Goal: Information Seeking & Learning: Learn about a topic

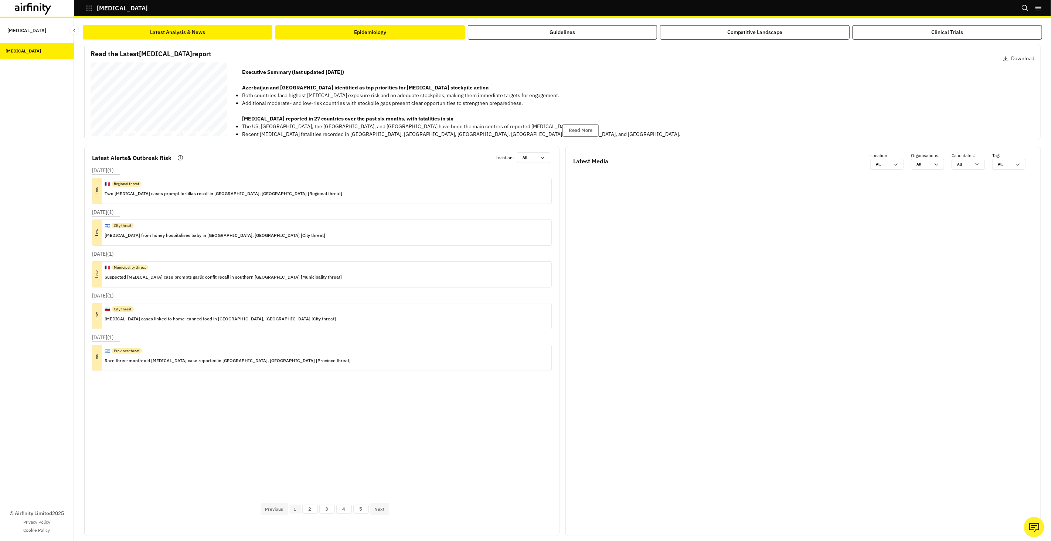
click at [312, 25] on button "Epidemiology" at bounding box center [370, 32] width 190 height 14
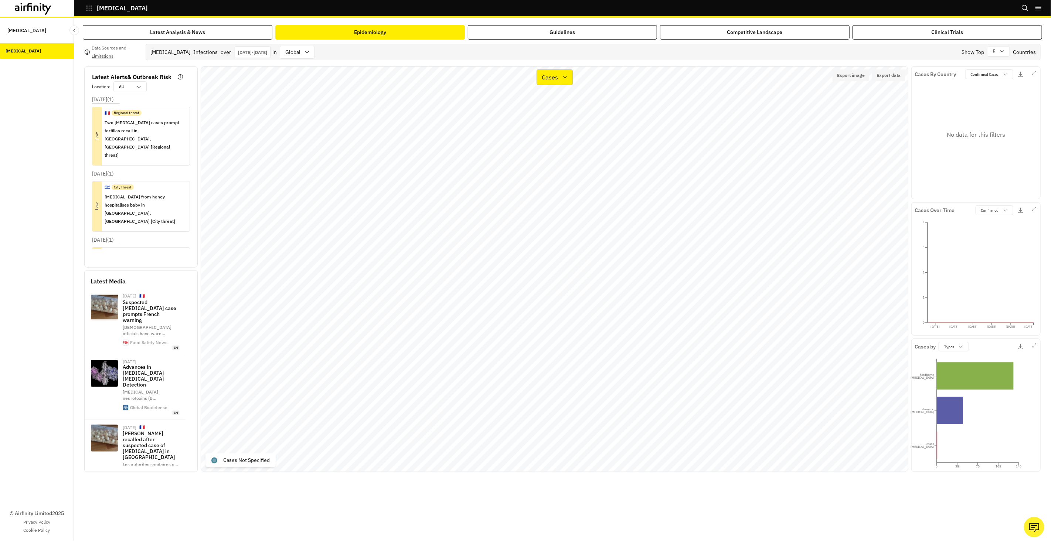
click at [556, 73] on p "Cases" at bounding box center [550, 77] width 16 height 9
click at [566, 109] on div "Types" at bounding box center [574, 113] width 62 height 9
click at [556, 74] on p "Types" at bounding box center [551, 77] width 16 height 9
click at [560, 96] on div "Cases" at bounding box center [574, 98] width 62 height 9
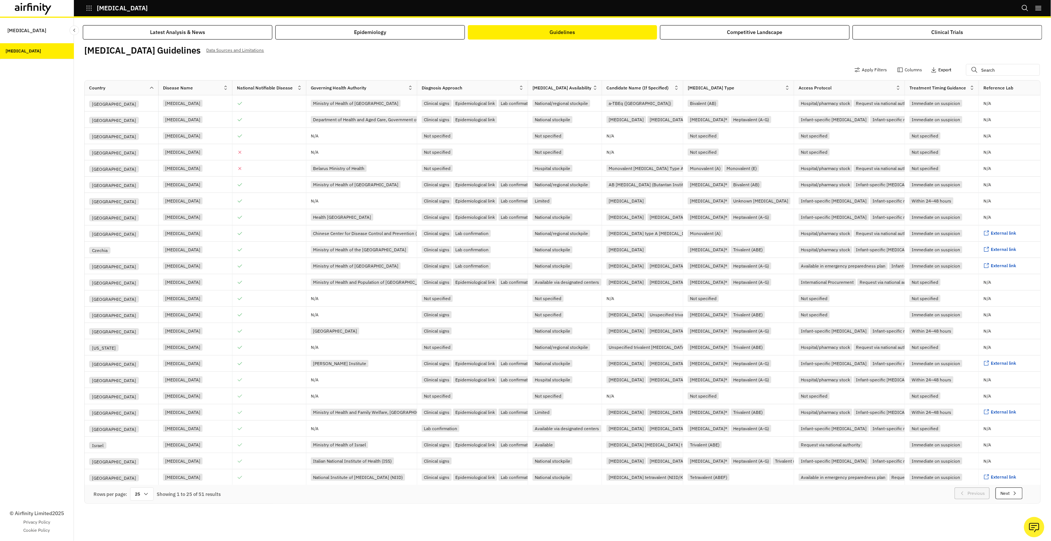
click at [942, 71] on p "Export" at bounding box center [944, 69] width 13 height 5
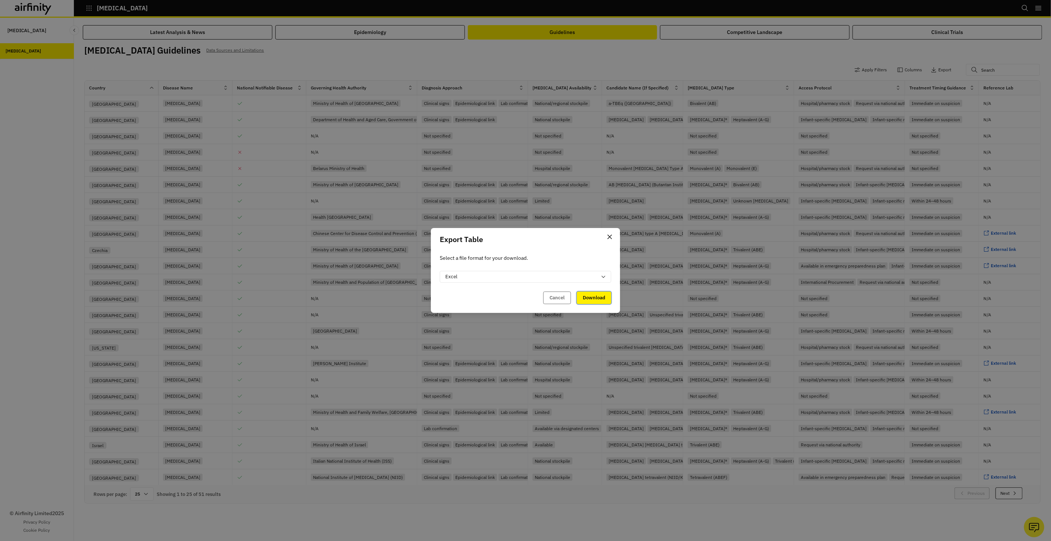
click at [583, 303] on button "Download" at bounding box center [594, 298] width 34 height 13
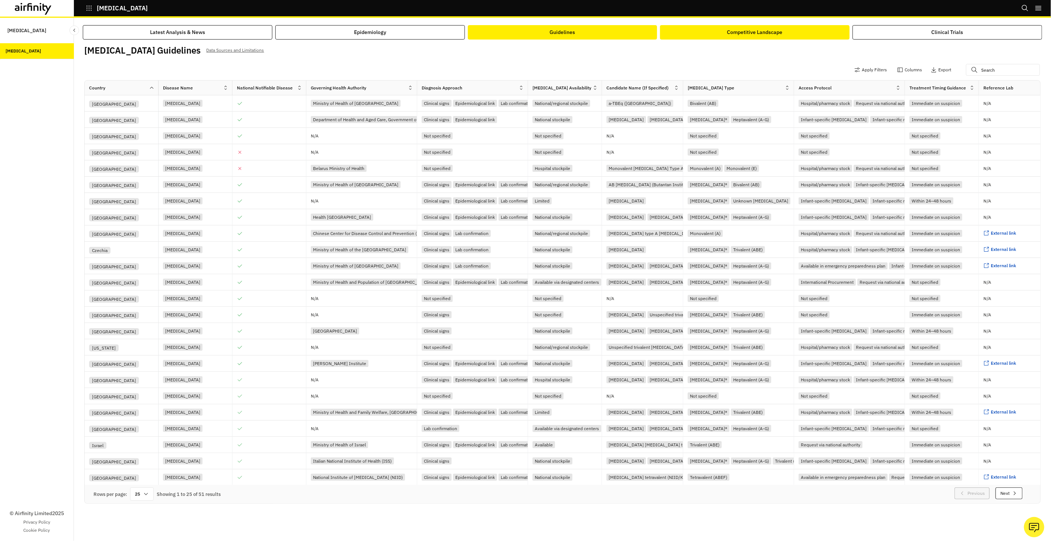
click at [777, 35] on div "Competitive Landscape" at bounding box center [754, 32] width 55 height 8
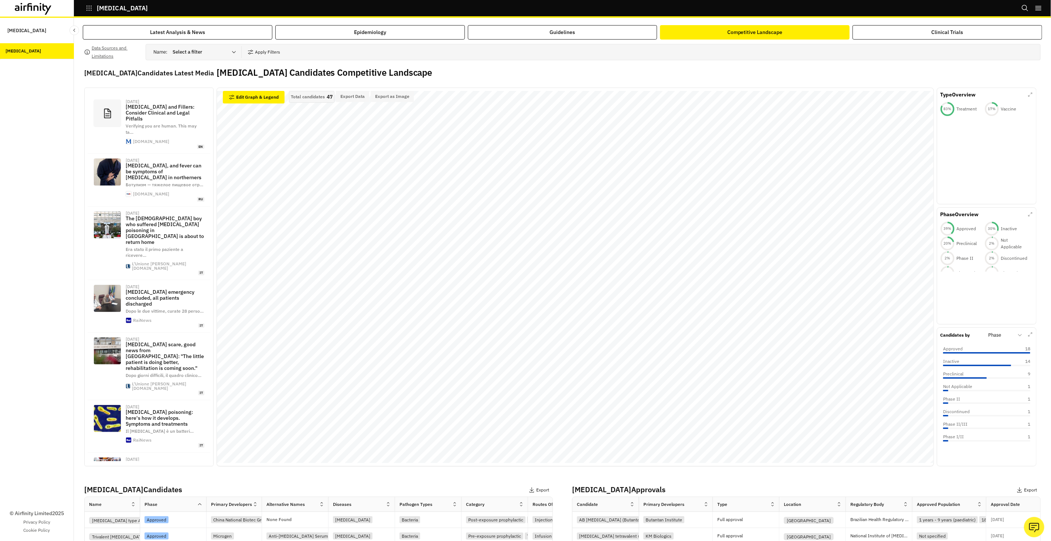
click at [785, 64] on div "Data Sources and Limitations Name : Select a filter Apply Filters Botulism Cand…" at bounding box center [562, 402] width 957 height 716
click at [360, 100] on button "Export Data" at bounding box center [352, 96] width 33 height 11
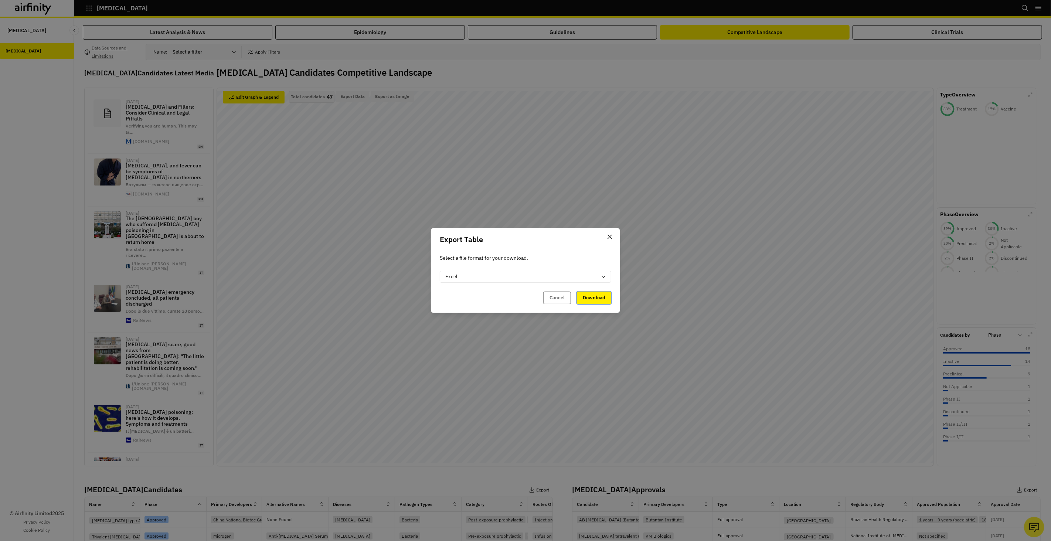
click at [592, 293] on button "Download" at bounding box center [594, 298] width 34 height 13
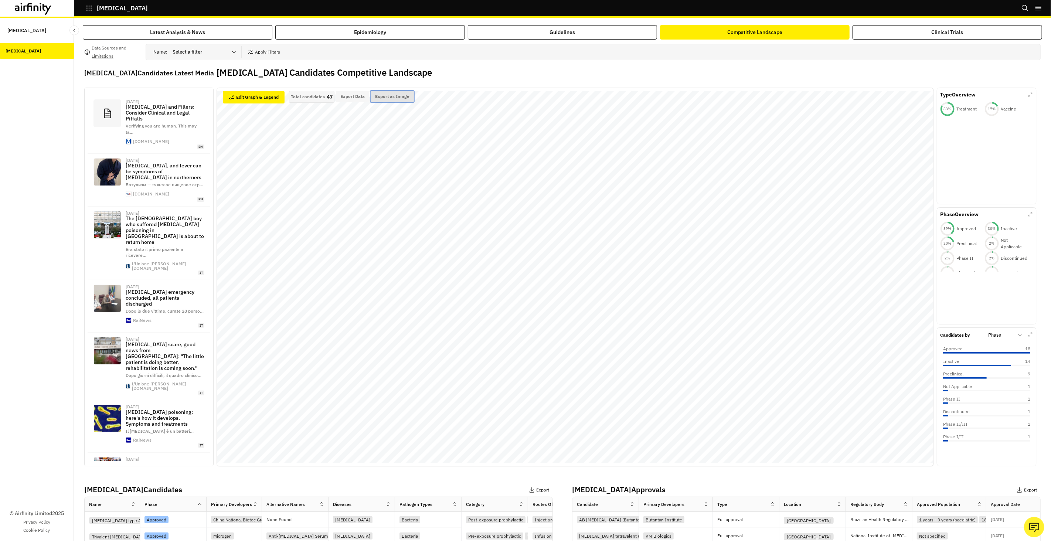
click at [390, 99] on button "Export as Image" at bounding box center [392, 96] width 43 height 11
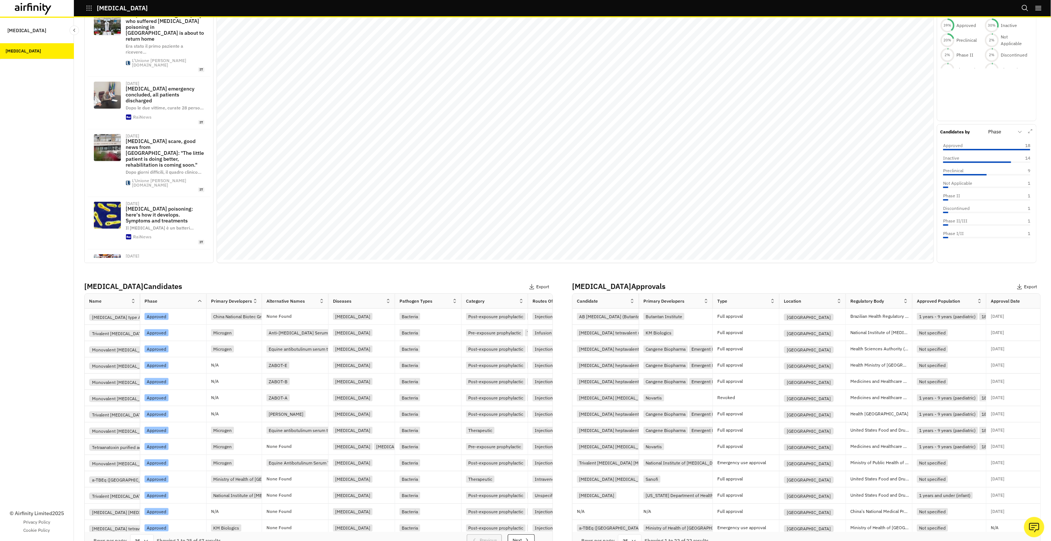
scroll to position [232, 0]
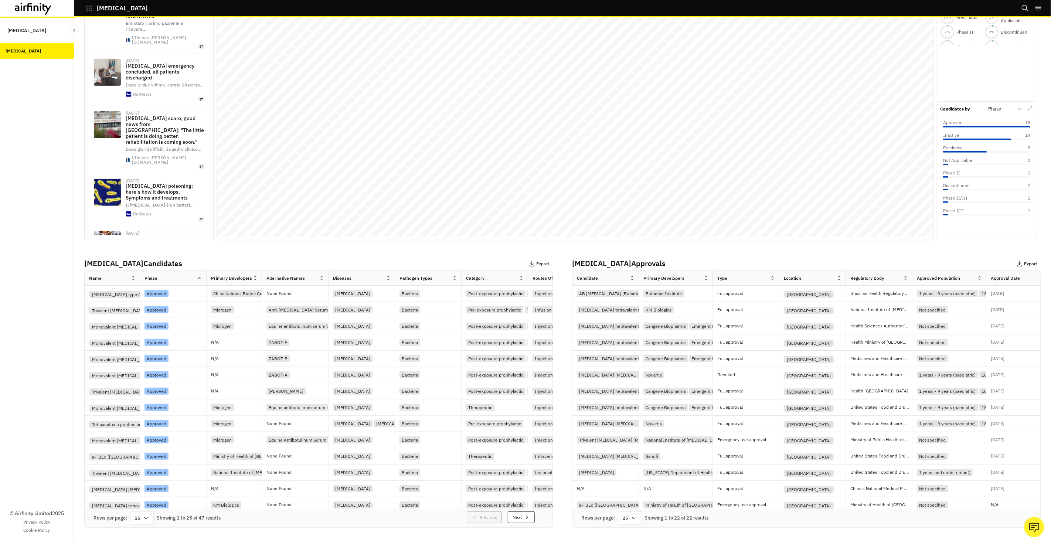
click at [1030, 261] on p "Export" at bounding box center [1030, 263] width 13 height 5
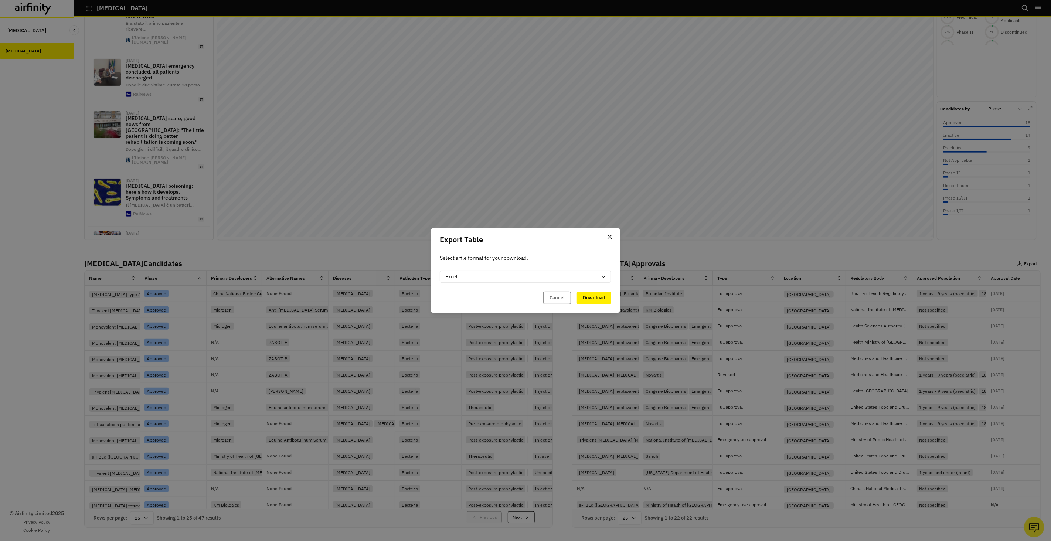
click at [603, 235] on header "Export Table" at bounding box center [525, 239] width 189 height 23
click at [611, 237] on icon "Close" at bounding box center [610, 237] width 4 height 4
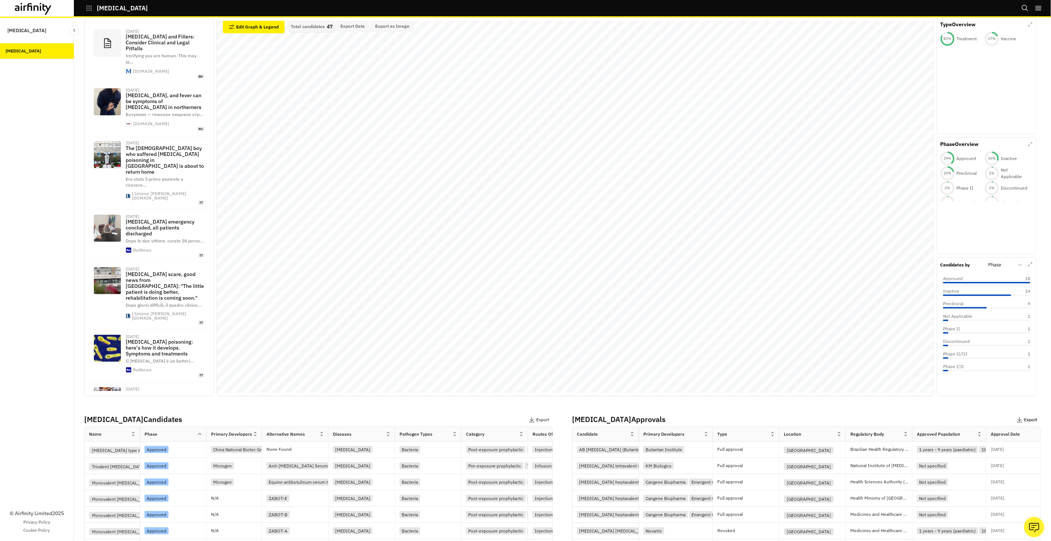
scroll to position [0, 0]
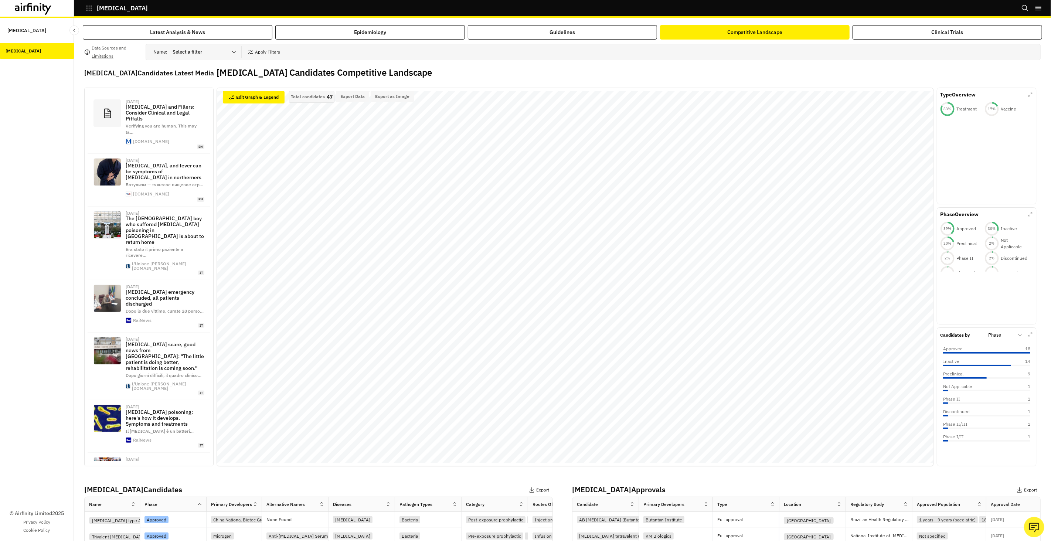
click at [346, 22] on div "Latest Analysis & News Epidemiology Guidelines Competitive Landscape Clinical T…" at bounding box center [562, 279] width 977 height 523
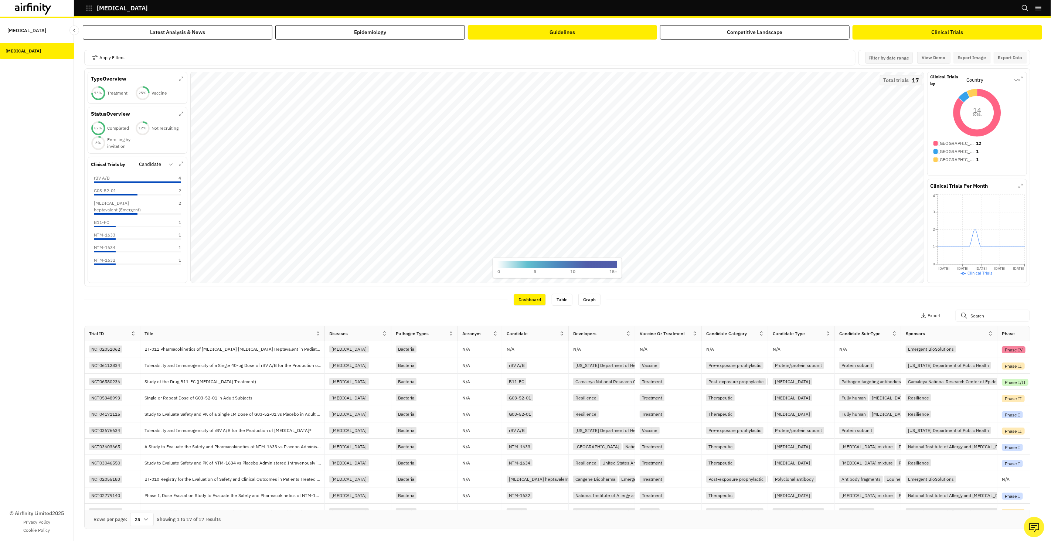
click at [447, 33] on button "Epidemiology" at bounding box center [370, 32] width 190 height 14
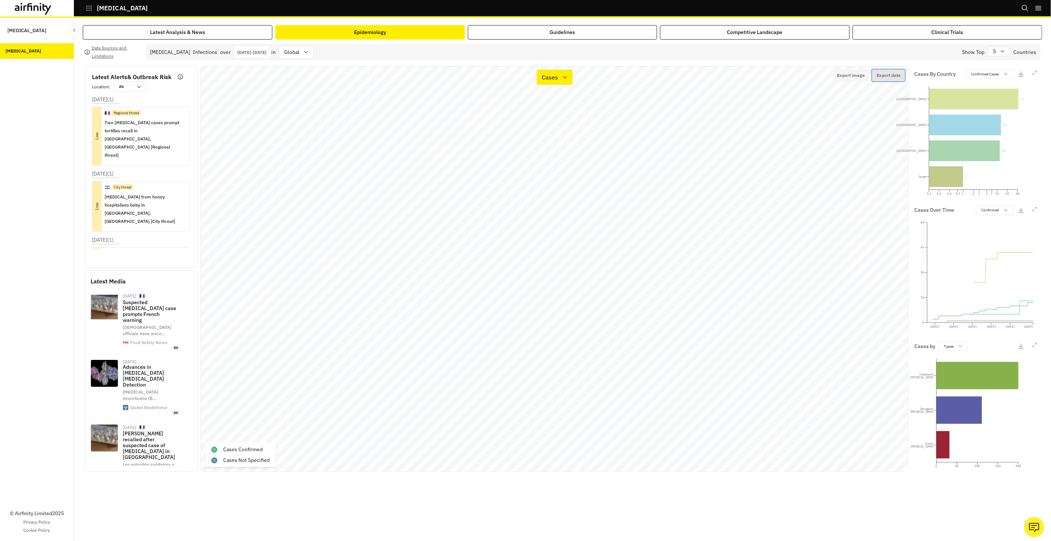
click at [887, 76] on button "Export data" at bounding box center [888, 75] width 33 height 12
click at [856, 78] on button "Export image" at bounding box center [851, 75] width 37 height 12
click at [886, 75] on button "Export data" at bounding box center [888, 75] width 33 height 12
click at [269, 56] on div "Jan 1st 2025 - Sep 29th 2025" at bounding box center [251, 52] width 35 height 12
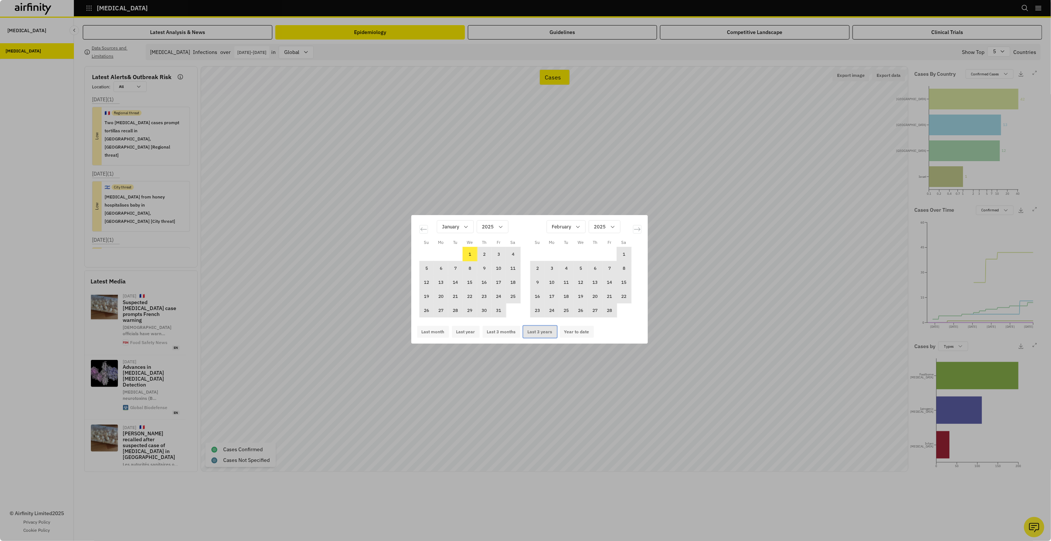
click at [548, 335] on button "Last 3 years" at bounding box center [540, 332] width 34 height 12
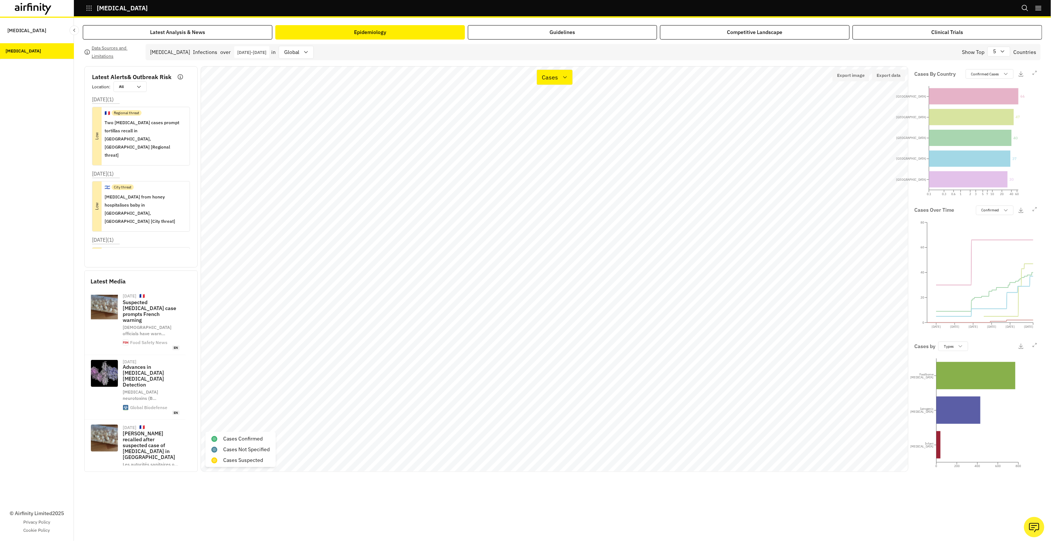
click at [1030, 210] on div "Cases Over Time Confirmed 2023-01-01 2023-07-11 2024-01-18 2024-07-27 2025-02-0…" at bounding box center [975, 269] width 129 height 133
click at [1033, 210] on icon "button" at bounding box center [1035, 209] width 4 height 4
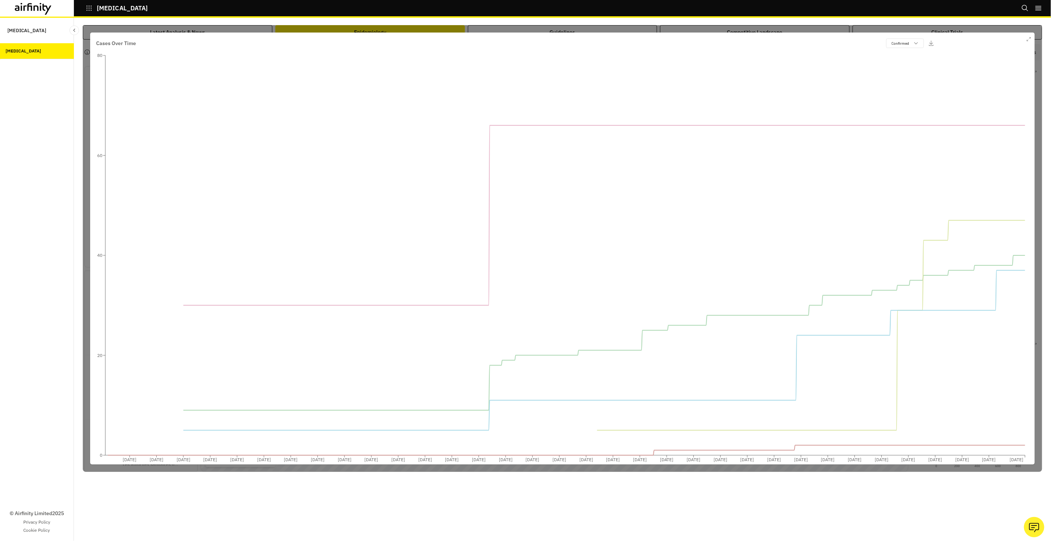
click at [1023, 44] on div "Cases Over Time Confirmed 2022-10-28 2022-11-29 2022-12-31 2023-02-01 2023-03-0…" at bounding box center [562, 249] width 945 height 432
click at [1027, 40] on icon "button" at bounding box center [1029, 39] width 4 height 4
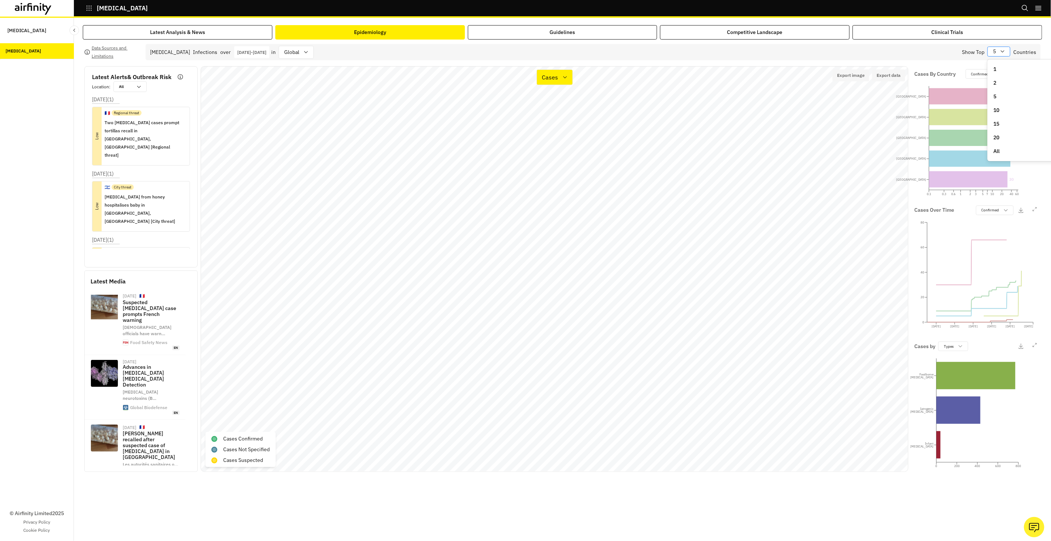
click at [997, 55] on div "5" at bounding box center [994, 51] width 12 height 9
drag, startPoint x: 1002, startPoint y: 154, endPoint x: 1014, endPoint y: 185, distance: 33.6
click at [1002, 154] on div "All" at bounding box center [1024, 151] width 62 height 8
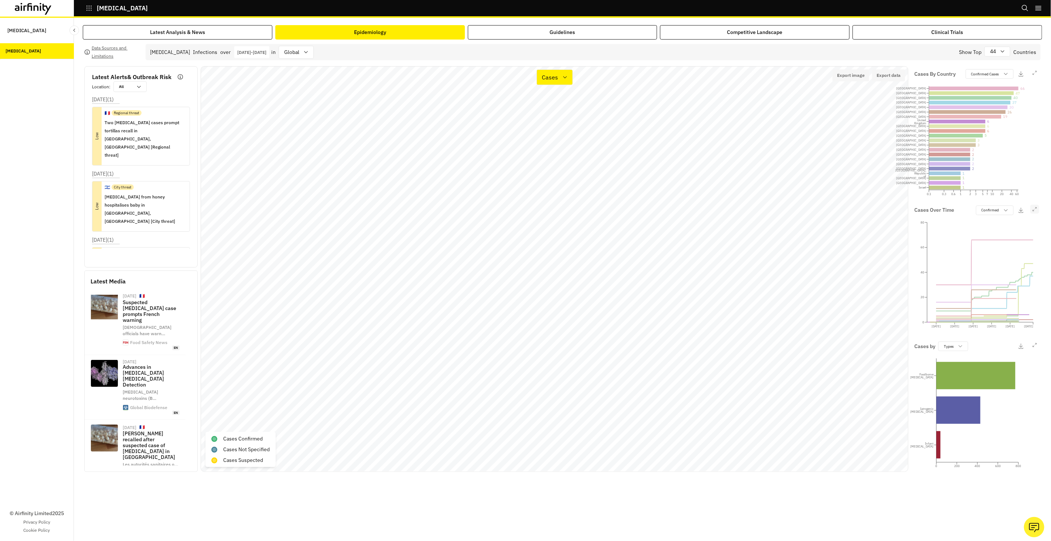
click at [1031, 212] on button "button" at bounding box center [1034, 209] width 9 height 9
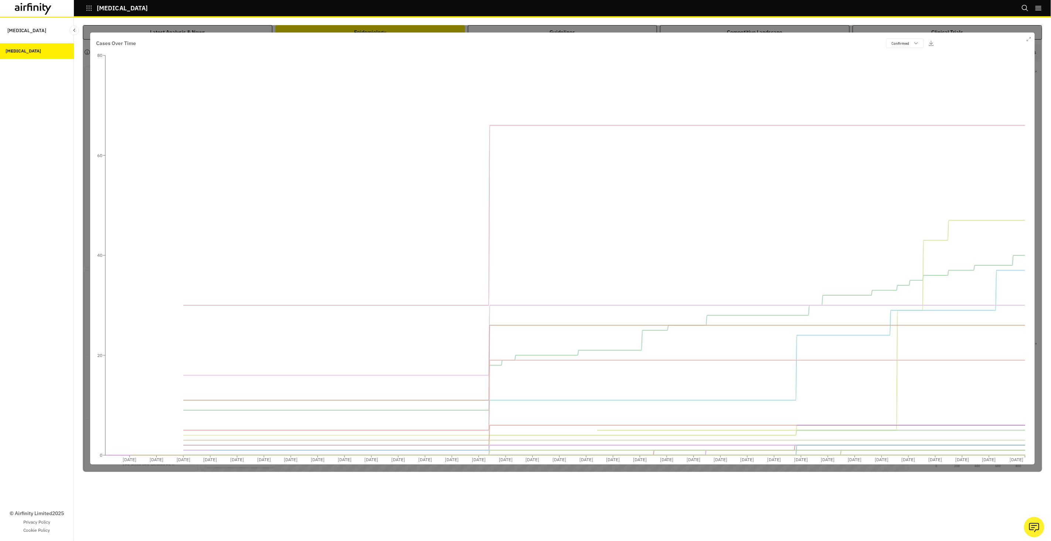
click at [1025, 33] on div "Cases Over Time Confirmed 2022-10-28 2022-11-29 2022-12-31 2023-02-01 2023-03-0…" at bounding box center [562, 249] width 945 height 432
click at [1032, 38] on button "button" at bounding box center [1029, 39] width 9 height 9
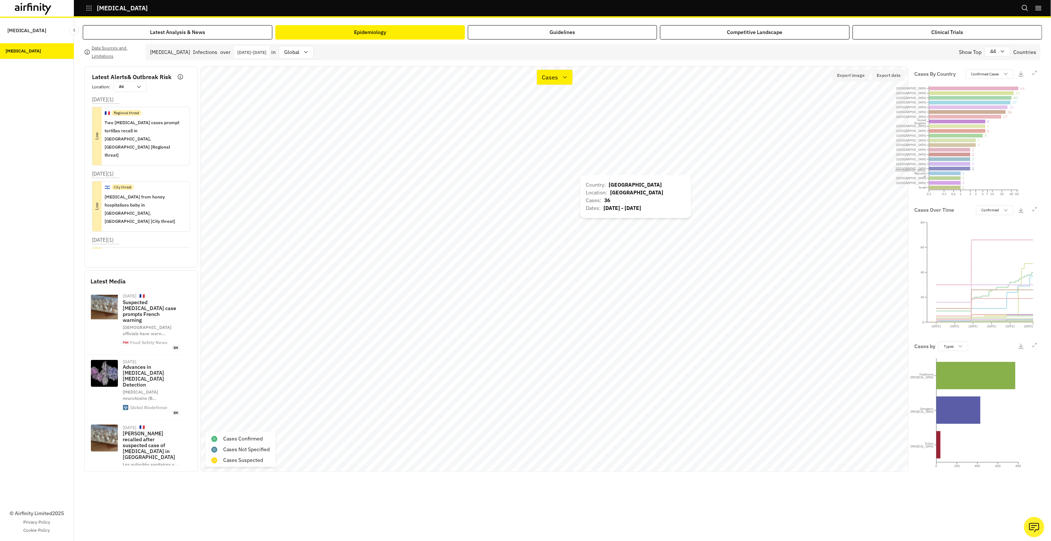
click at [581, 176] on div "Country : Italy Location : Italy Cases : 36 Dates : Jan 1, 2023 - Dec 31, 2023" at bounding box center [635, 196] width 111 height 43
click at [581, 178] on div "Country : Italy Location : Italy Cases : 36 Dates : Jan 1, 2023 - Dec 31, 2023" at bounding box center [635, 195] width 111 height 43
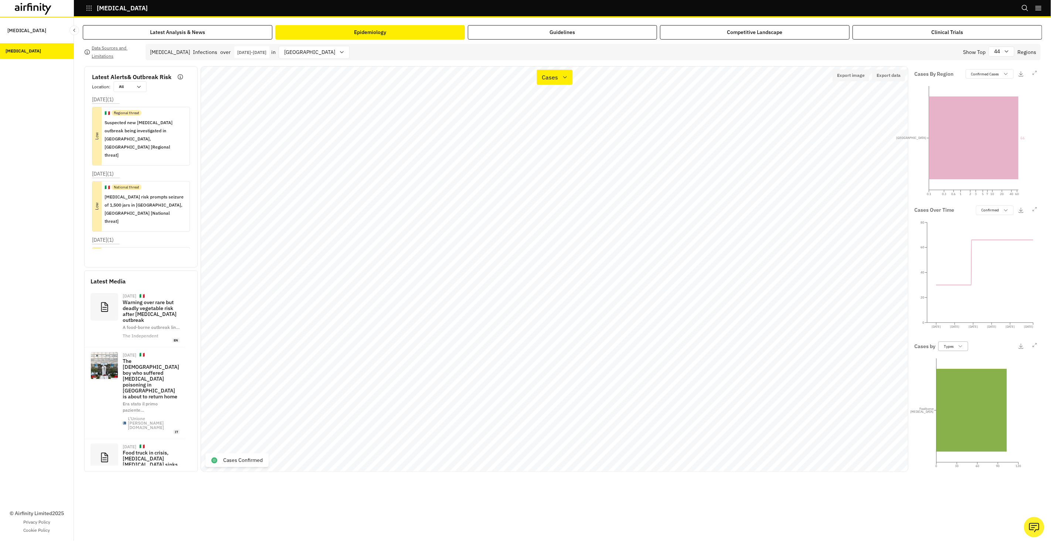
click at [961, 348] on icon at bounding box center [961, 346] width 6 height 6
click at [961, 378] on div "Serotypes" at bounding box center [976, 374] width 71 height 11
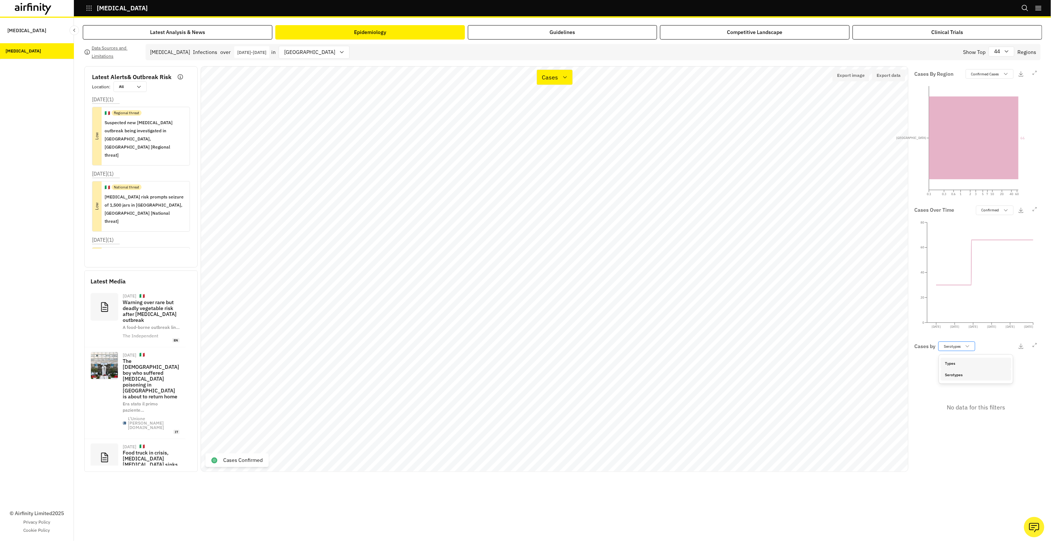
click at [962, 347] on div "Serotypes" at bounding box center [952, 346] width 26 height 7
click at [960, 361] on div "Types" at bounding box center [976, 364] width 62 height 6
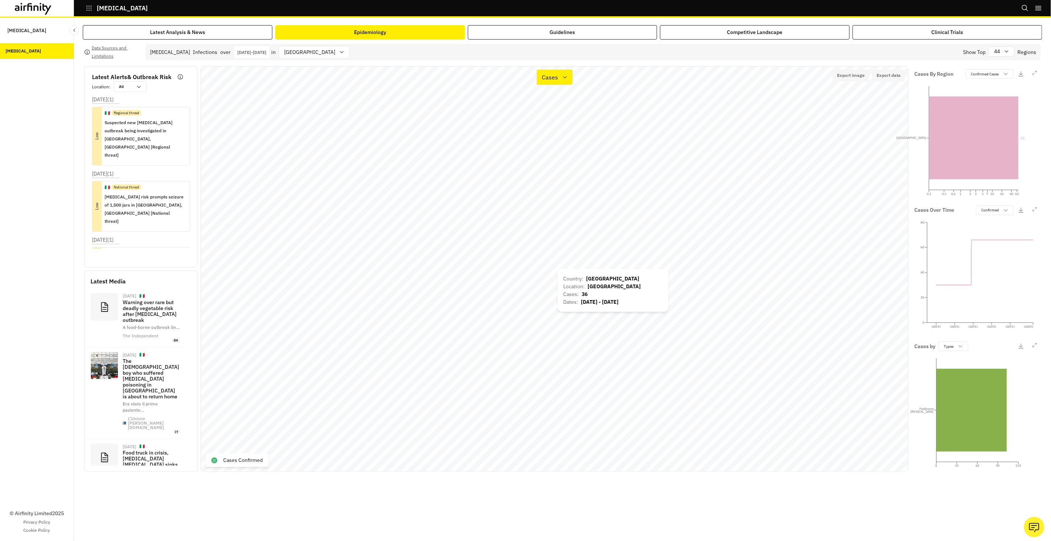
click at [559, 271] on div "Country : Italy Location : Italy Cases : 36 Dates : Jan 1, 2023 - Dec 31, 2023" at bounding box center [613, 290] width 111 height 43
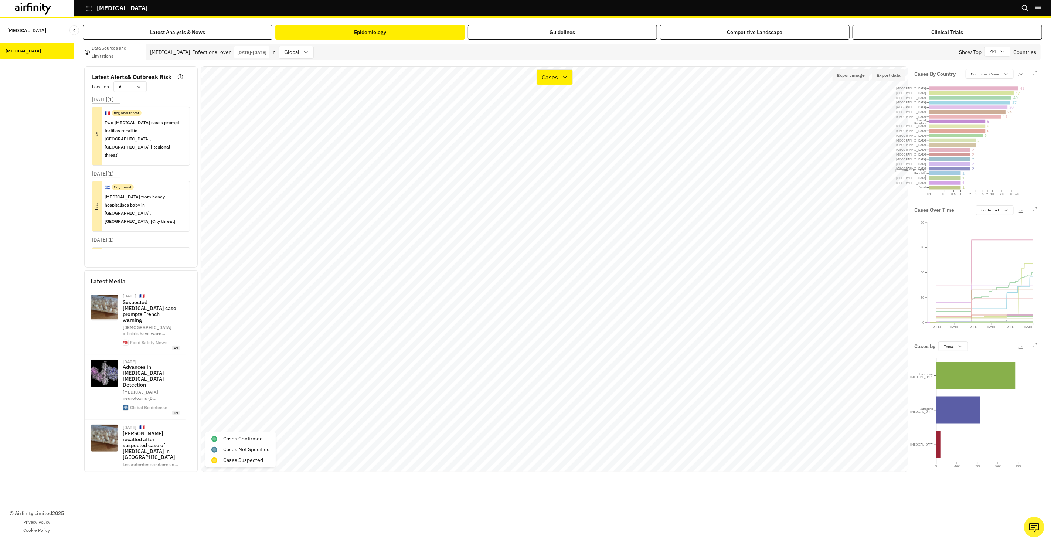
click at [962, 351] on icon "0 200 400 600 800 Foodborne botulism Iatrogenic botulism Infant botulism" at bounding box center [975, 406] width 123 height 111
click at [960, 349] on icon at bounding box center [961, 346] width 6 height 6
click at [956, 370] on div "Serotypes" at bounding box center [976, 374] width 71 height 11
click at [961, 365] on icon at bounding box center [974, 365] width 74 height 10
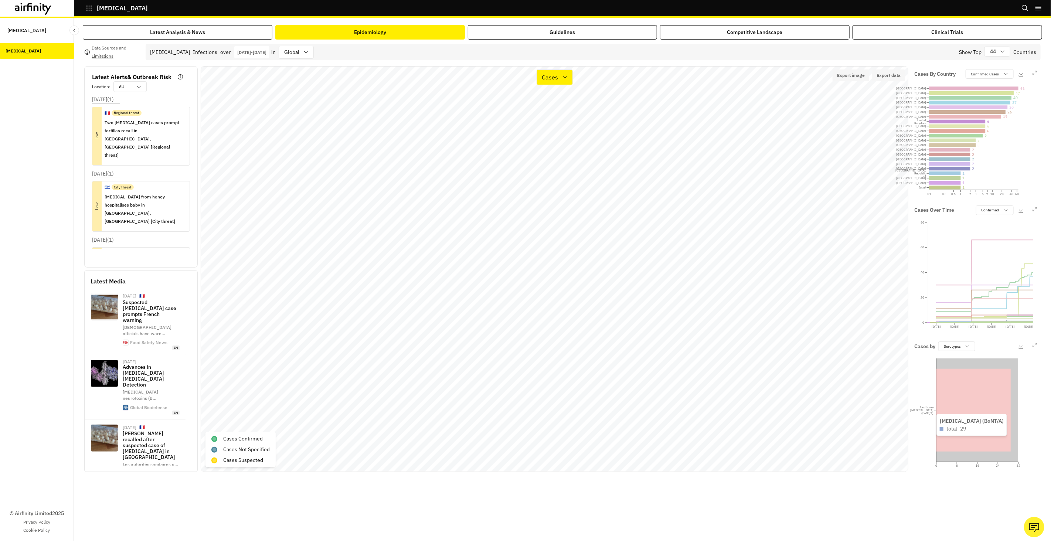
click at [966, 382] on icon at bounding box center [974, 410] width 74 height 83
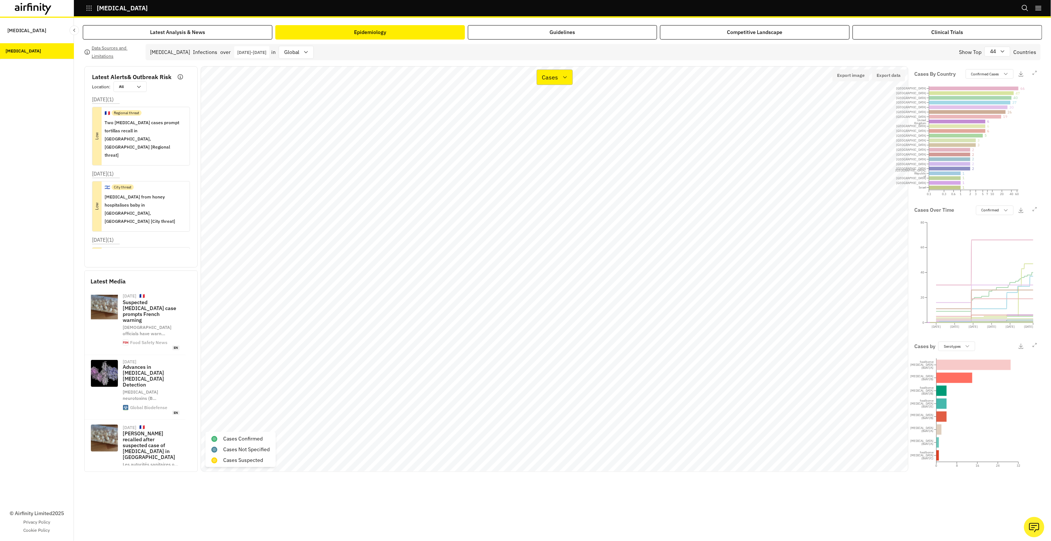
click at [559, 83] on div "Cases" at bounding box center [555, 77] width 36 height 16
click at [564, 110] on div "Types" at bounding box center [574, 113] width 62 height 9
click at [965, 364] on icon at bounding box center [974, 365] width 74 height 10
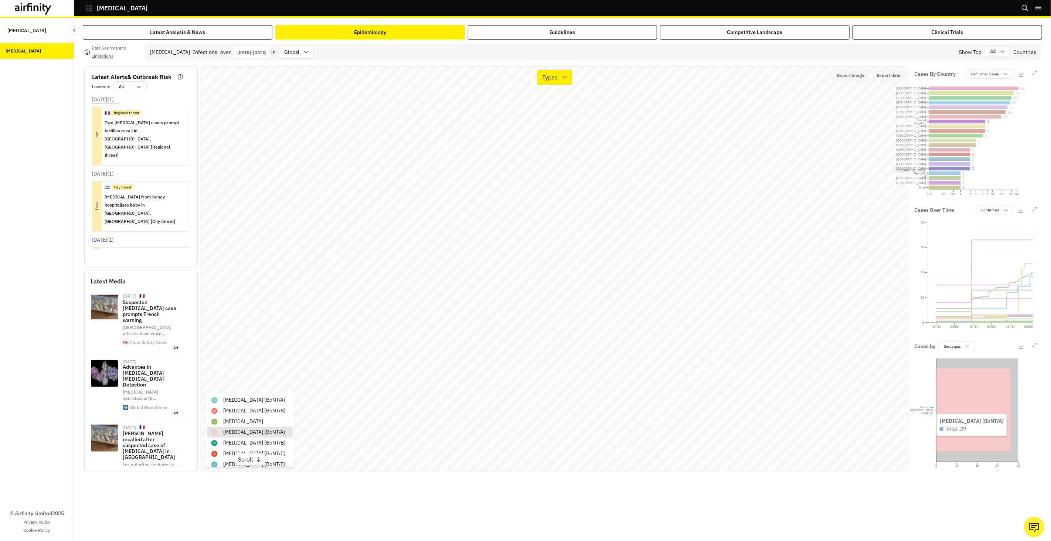
click at [967, 378] on icon at bounding box center [974, 410] width 74 height 83
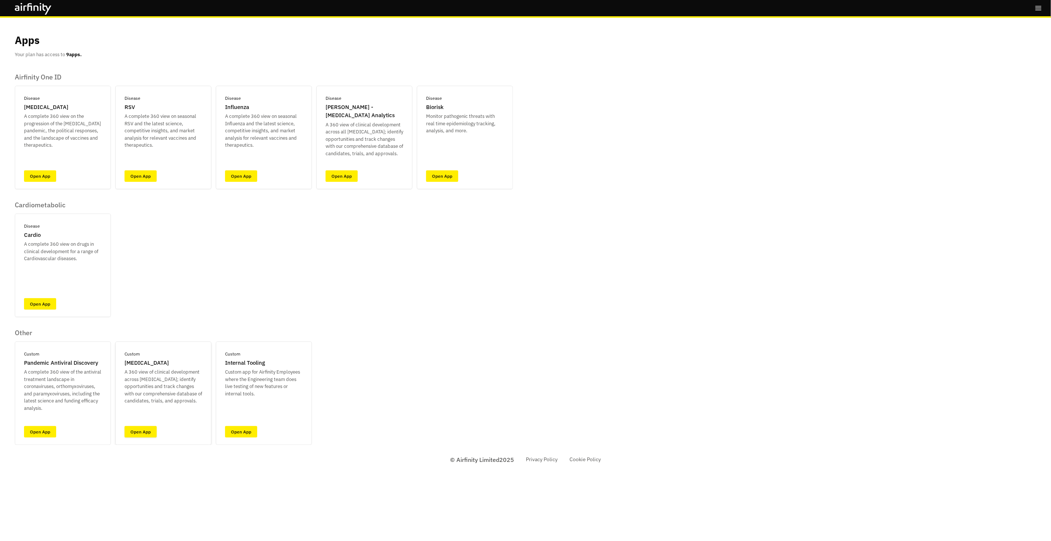
click at [153, 434] on link "Open App" at bounding box center [141, 431] width 32 height 11
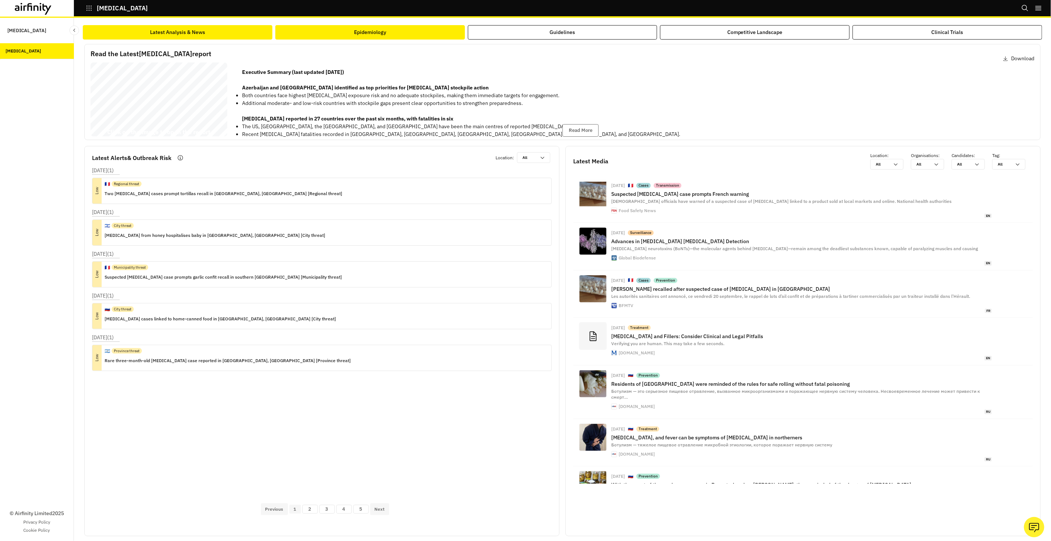
click at [427, 37] on button "Epidemiology" at bounding box center [370, 32] width 190 height 14
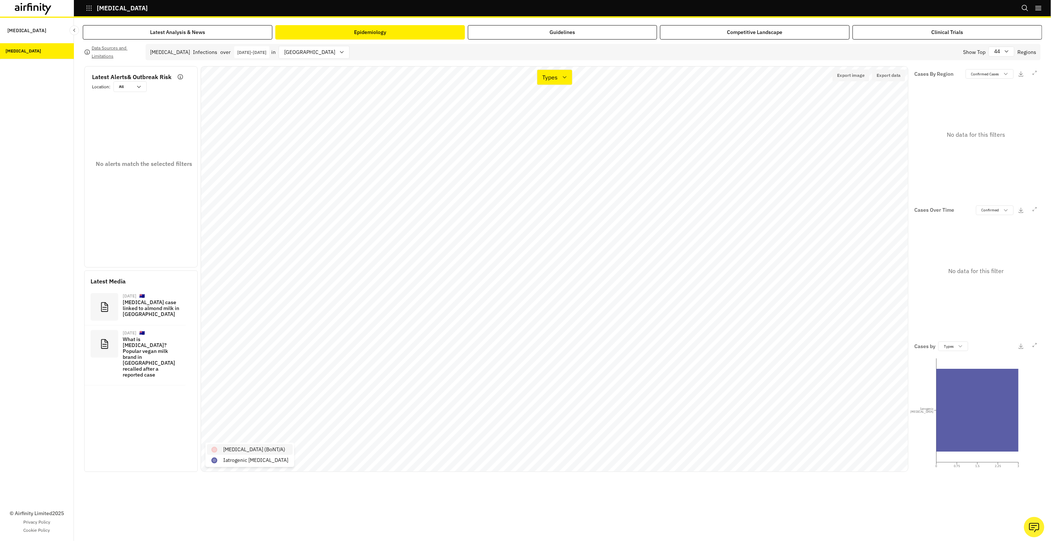
click at [275, 450] on p "[MEDICAL_DATA] (BoNT/A)" at bounding box center [254, 450] width 62 height 8
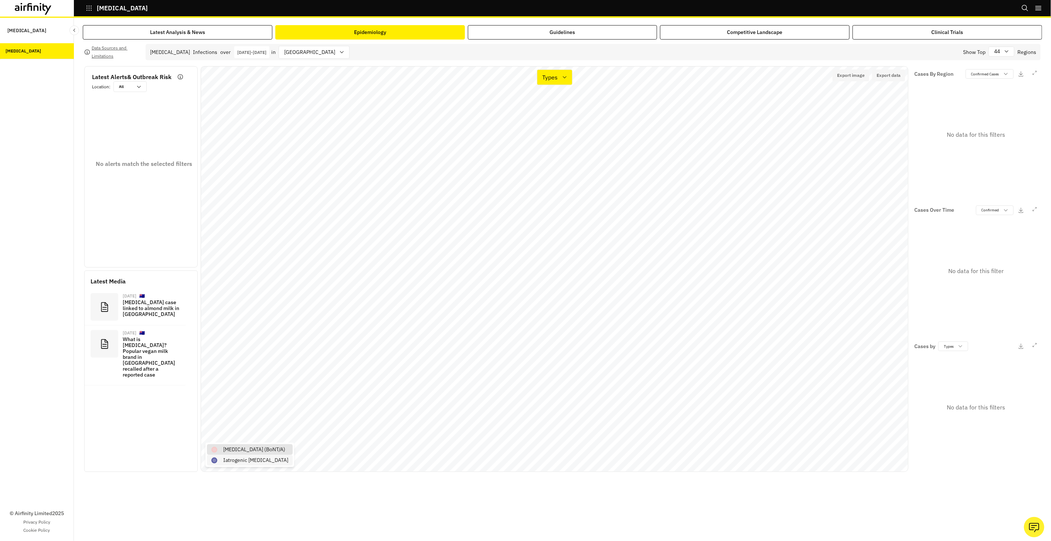
click at [229, 459] on p "Iatrogenic [MEDICAL_DATA]" at bounding box center [255, 460] width 65 height 8
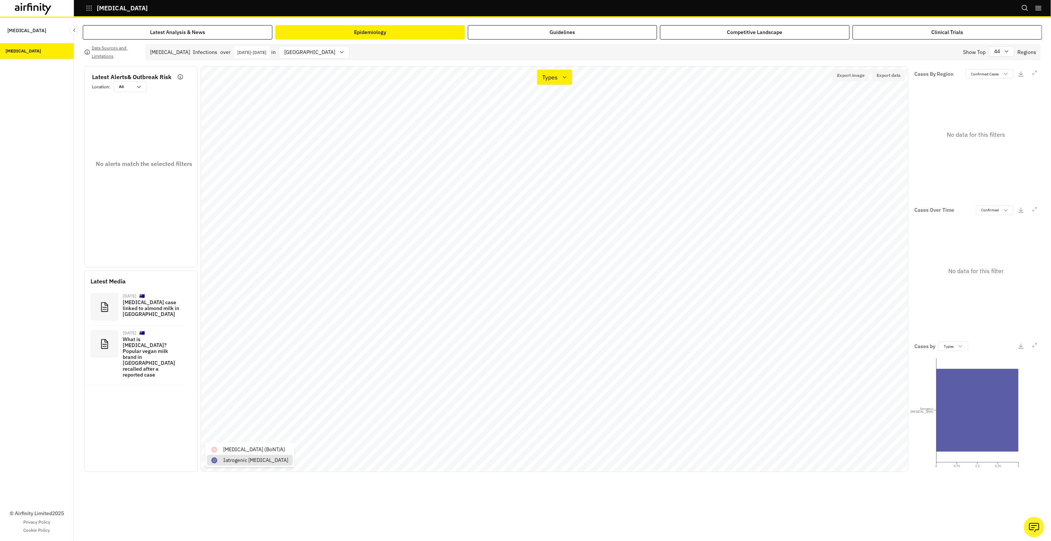
click at [946, 341] on div "Cases by Types 0 0.75 1.5 2.25 3 Iatrogenic [MEDICAL_DATA]" at bounding box center [975, 405] width 129 height 133
click at [950, 347] on p "Types" at bounding box center [949, 347] width 10 height 6
click at [952, 372] on p "Serotypes" at bounding box center [954, 375] width 18 height 6
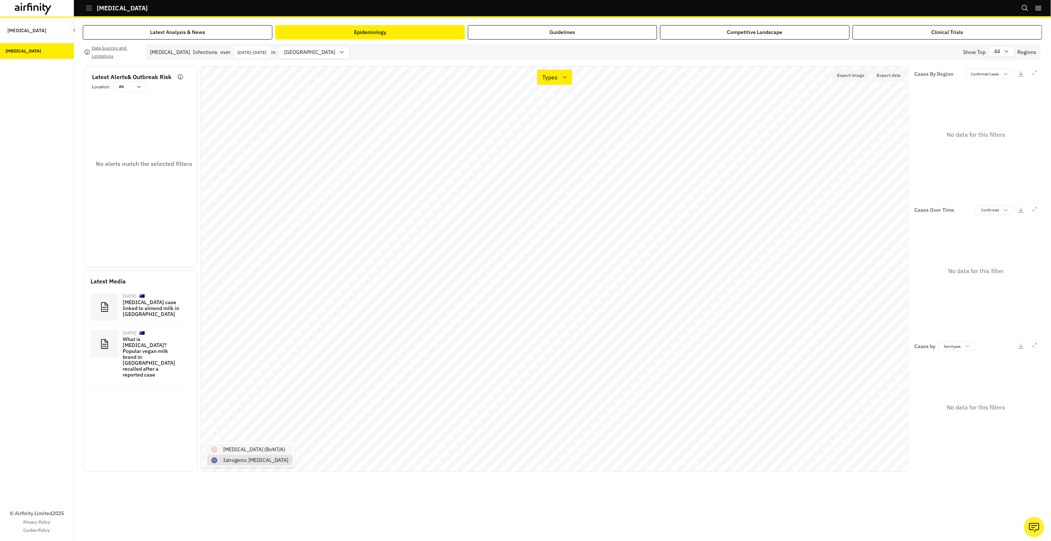
drag, startPoint x: 297, startPoint y: 451, endPoint x: 289, endPoint y: 451, distance: 8.1
click at [293, 451] on div "[MEDICAL_DATA] (BoNT/A)" at bounding box center [250, 449] width 86 height 11
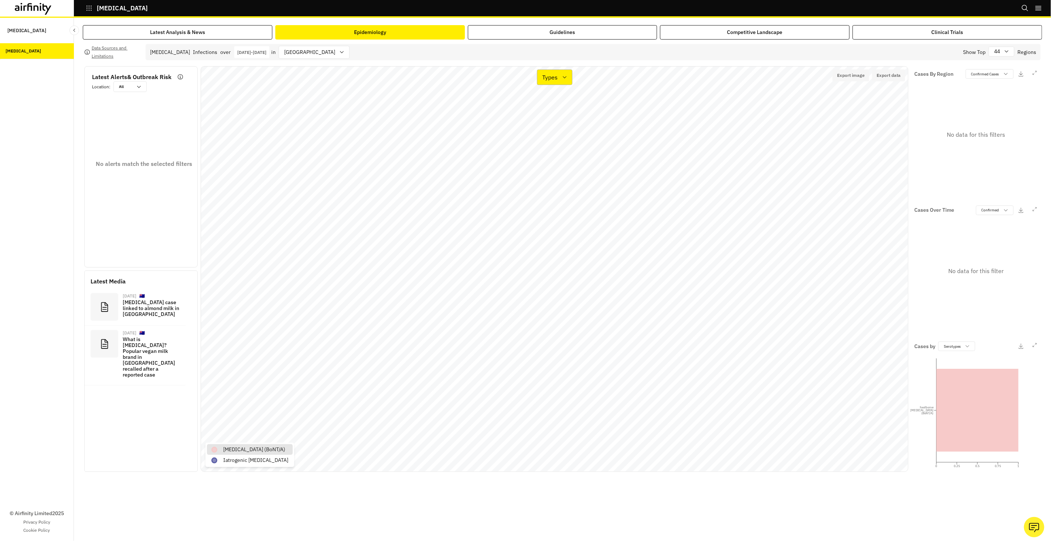
click at [559, 76] on div "Types" at bounding box center [549, 77] width 24 height 10
click at [561, 115] on div "Types" at bounding box center [574, 113] width 62 height 9
click at [561, 82] on div "Types" at bounding box center [554, 77] width 35 height 16
click at [561, 103] on div "Cases" at bounding box center [574, 98] width 71 height 15
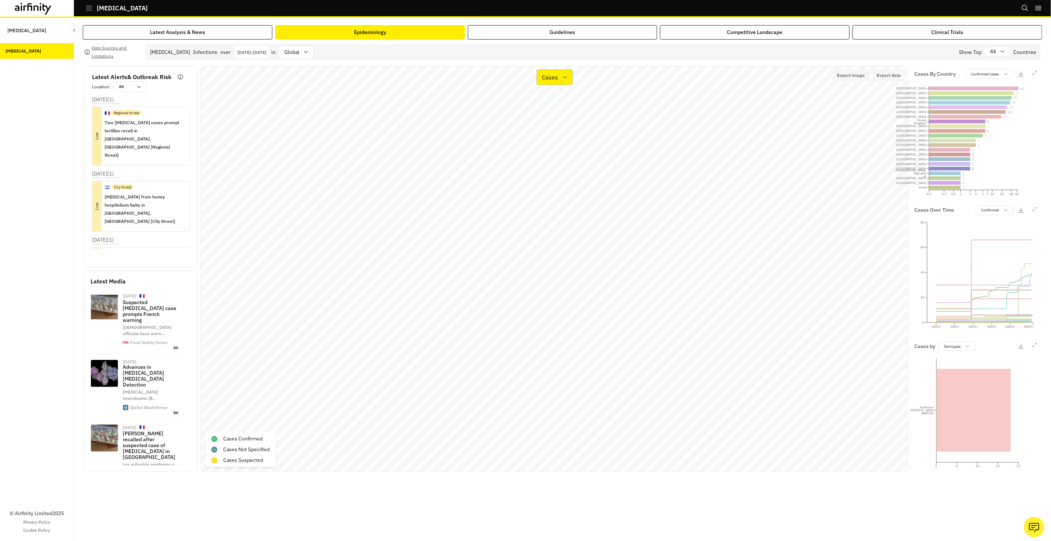
click at [570, 79] on div "Cases" at bounding box center [555, 77] width 36 height 16
click at [567, 110] on div "Types" at bounding box center [574, 113] width 62 height 9
click at [255, 432] on p "[MEDICAL_DATA] (BoNT/A)" at bounding box center [254, 432] width 62 height 8
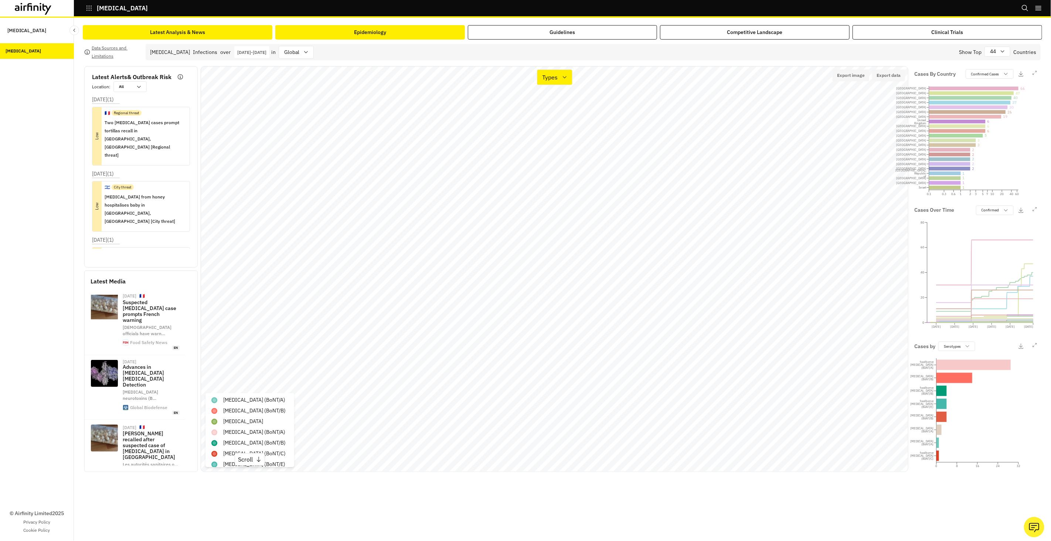
click at [253, 34] on button "Latest Analysis & News" at bounding box center [178, 32] width 190 height 14
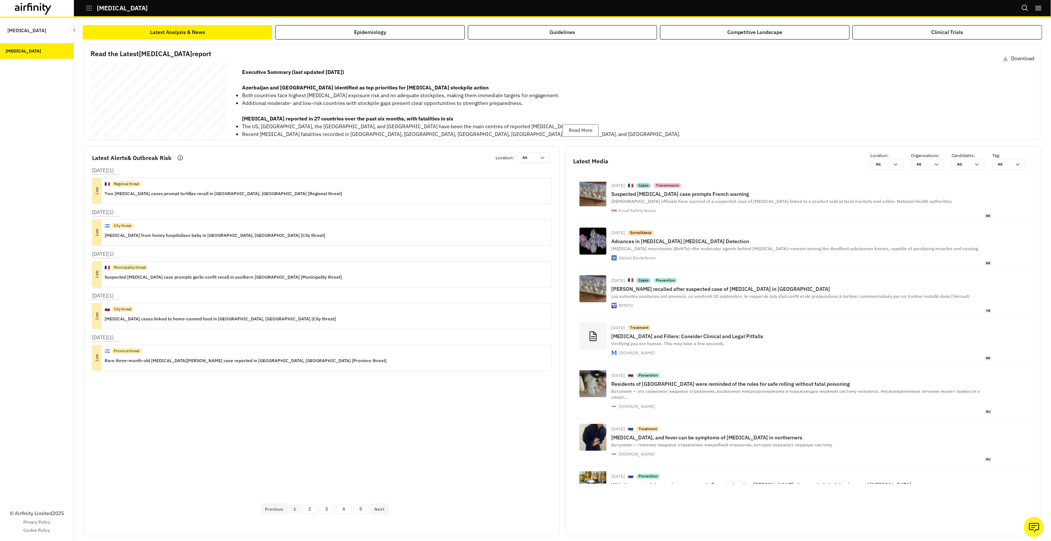
click at [178, 115] on div "[MEDICAL_DATA] Bi - annual Report [DATE] © 2025 Airfinity – Private & Co nfiden…" at bounding box center [159, 100] width 137 height 77
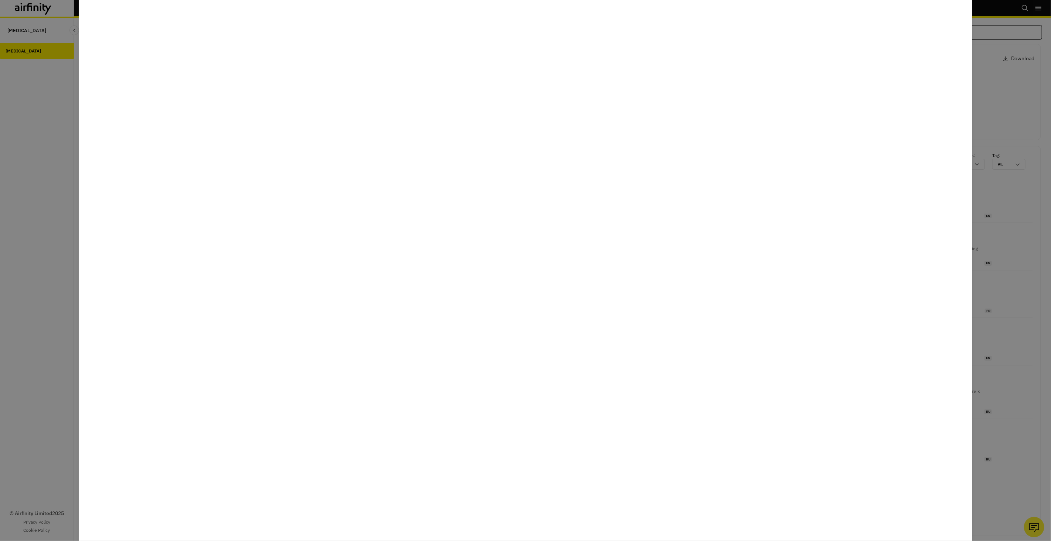
click at [42, 248] on div at bounding box center [525, 270] width 1051 height 541
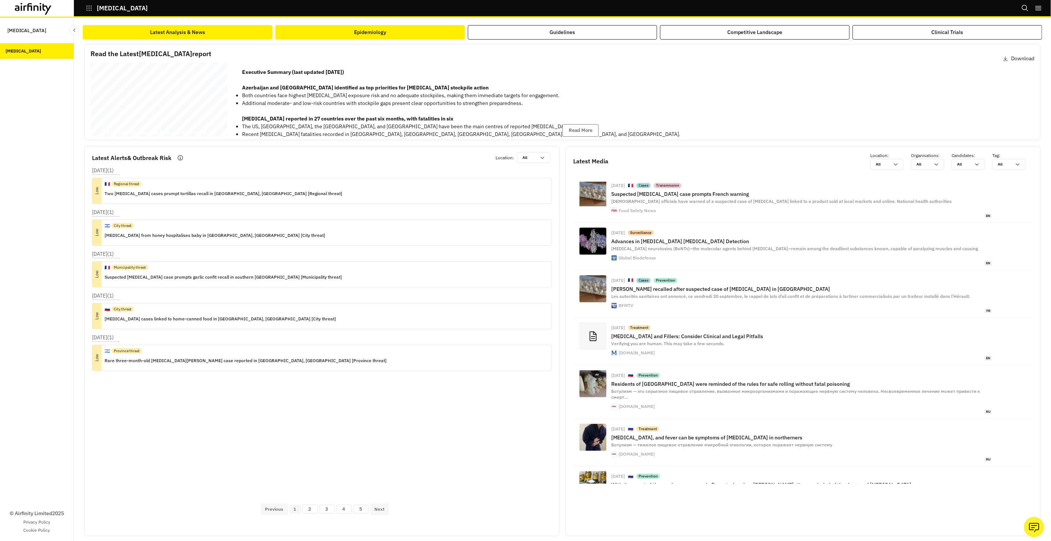
click at [314, 38] on button "Epidemiology" at bounding box center [370, 32] width 190 height 14
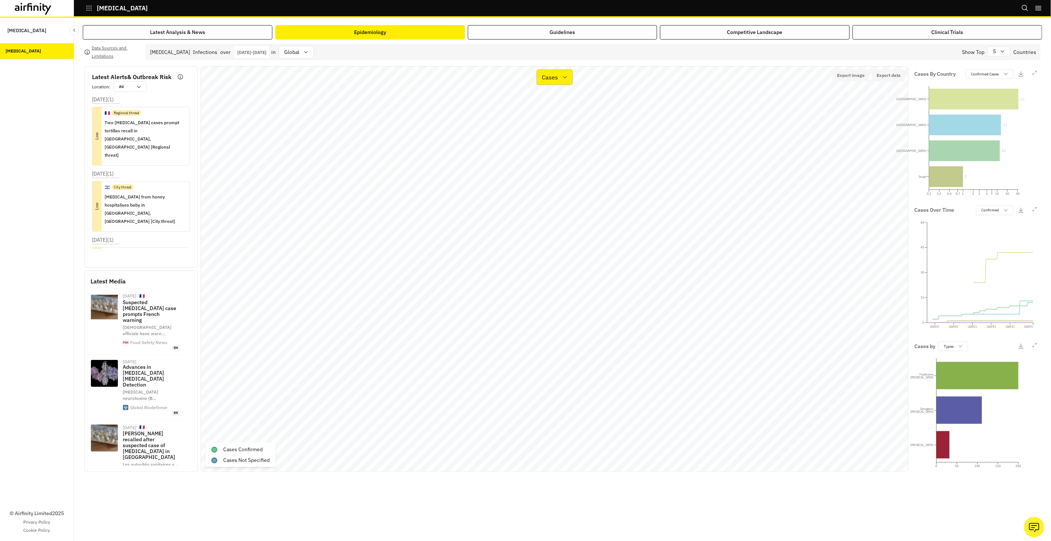
drag, startPoint x: 567, startPoint y: 77, endPoint x: 568, endPoint y: 82, distance: 5.3
click at [567, 77] on icon at bounding box center [565, 77] width 6 height 6
click at [570, 109] on div "Types" at bounding box center [574, 113] width 62 height 9
click at [560, 168] on div "Country : [GEOGRAPHIC_DATA] Location : [GEOGRAPHIC_DATA] Disease : [MEDICAL_DAT…" at bounding box center [613, 188] width 111 height 51
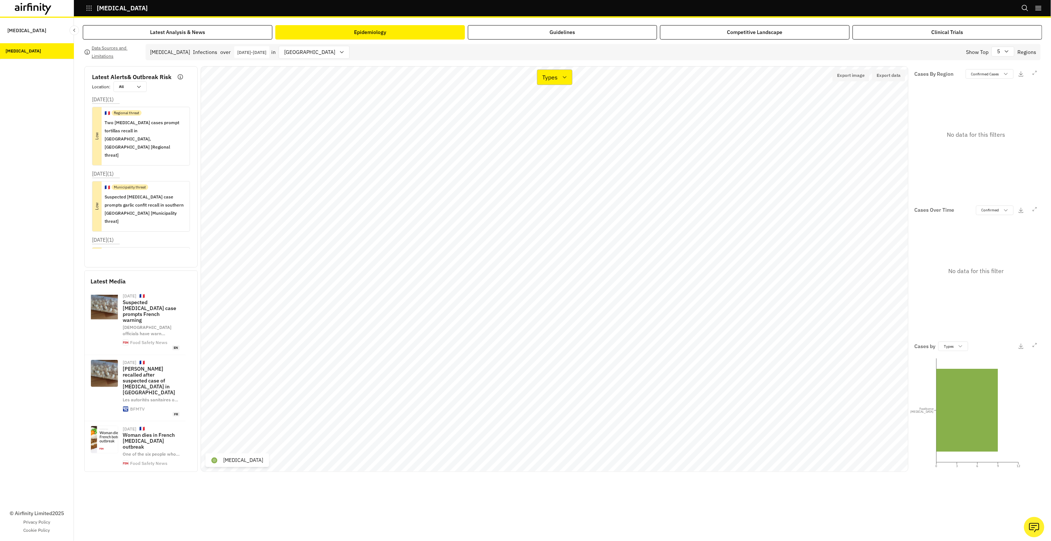
click at [562, 76] on icon at bounding box center [565, 77] width 6 height 6
click at [563, 98] on div "Cases" at bounding box center [574, 98] width 62 height 9
click at [561, 80] on div "Cases" at bounding box center [549, 77] width 25 height 10
click at [563, 115] on div "Types" at bounding box center [574, 113] width 62 height 9
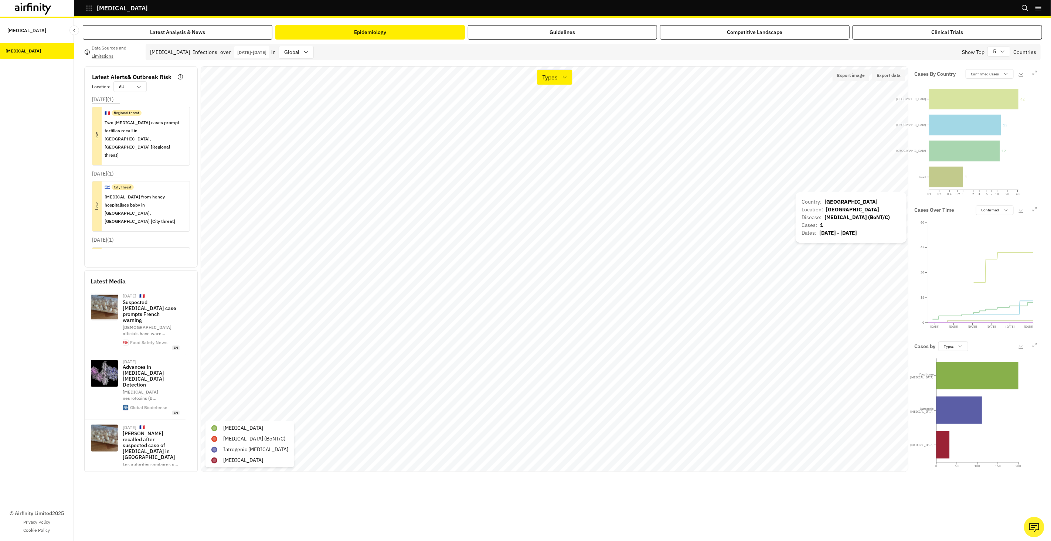
click at [829, 194] on div "Country : [GEOGRAPHIC_DATA] Location : [GEOGRAPHIC_DATA] Disease : [MEDICAL_DAT…" at bounding box center [851, 217] width 111 height 51
click at [824, 194] on div "Country : [GEOGRAPHIC_DATA] Location : [GEOGRAPHIC_DATA] Disease : [MEDICAL_DAT…" at bounding box center [851, 217] width 111 height 51
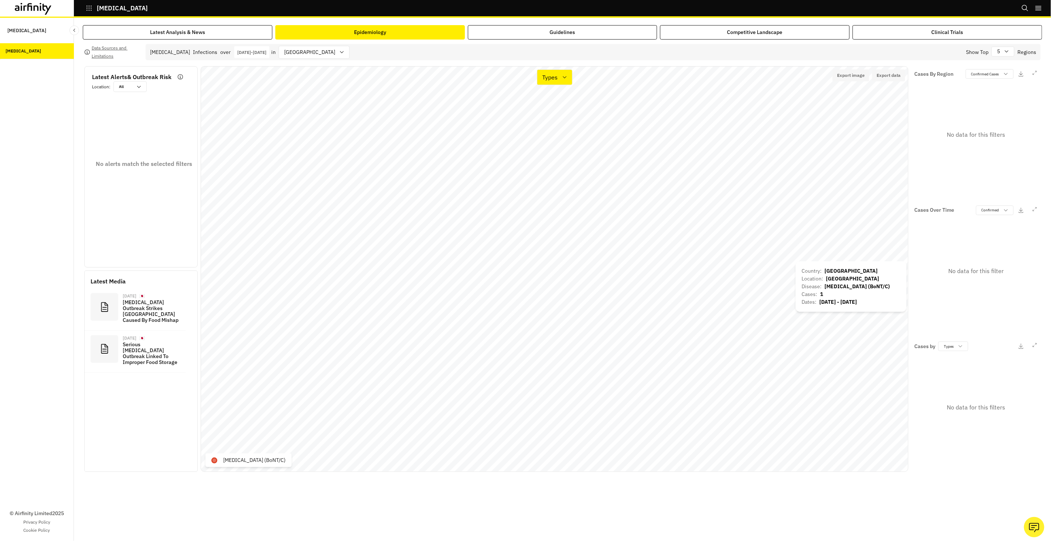
click at [818, 266] on div "Country : [GEOGRAPHIC_DATA] Location : [GEOGRAPHIC_DATA] Disease : [MEDICAL_DAT…" at bounding box center [851, 286] width 111 height 51
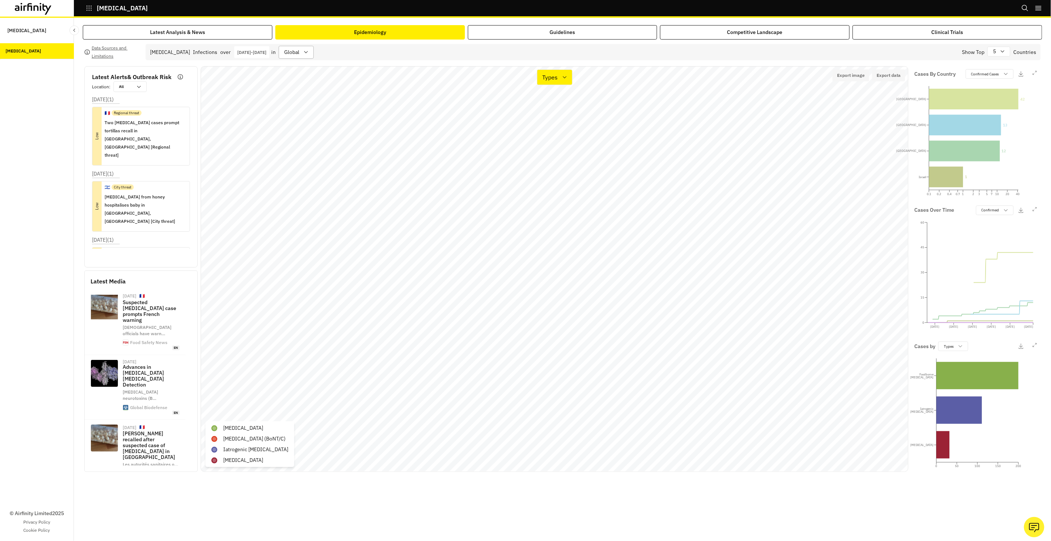
click at [303, 55] on div "global" at bounding box center [291, 52] width 24 height 12
click at [314, 137] on div "[GEOGRAPHIC_DATA]" at bounding box center [351, 140] width 108 height 8
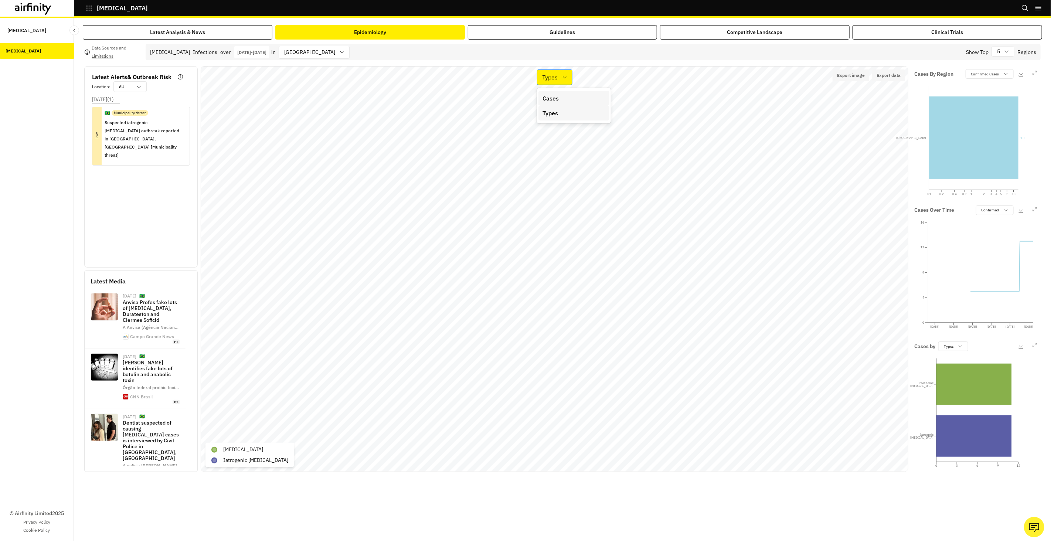
click at [551, 77] on p "Types" at bounding box center [551, 77] width 16 height 9
click at [585, 101] on div "Cases" at bounding box center [574, 98] width 62 height 9
click at [567, 77] on icon at bounding box center [565, 77] width 6 height 6
click at [575, 117] on div "Types" at bounding box center [574, 113] width 62 height 9
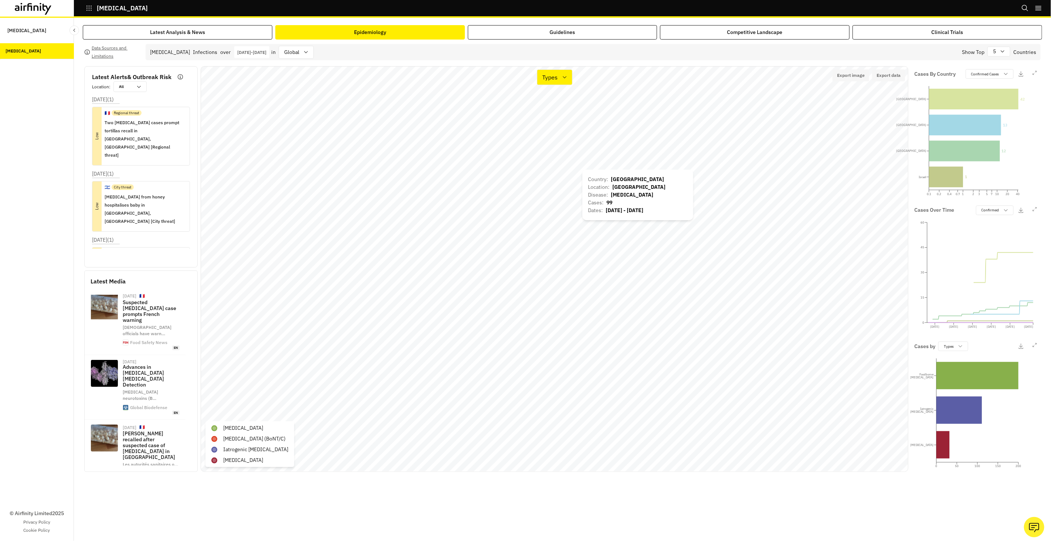
click at [584, 174] on div "Country : [GEOGRAPHIC_DATA] Location : [GEOGRAPHIC_DATA] Disease : [MEDICAL_DAT…" at bounding box center [637, 195] width 111 height 51
click at [985, 79] on icon "0.1 0.2 0.4 0.7 1 2 3 5 7 10 20 40 [GEOGRAPHIC_DATA] [GEOGRAPHIC_DATA] [GEOGRAP…" at bounding box center [975, 134] width 123 height 111
click at [990, 76] on p "Confirmed Cases" at bounding box center [985, 74] width 28 height 6
click at [995, 116] on div "Not Specified" at bounding box center [1002, 113] width 71 height 11
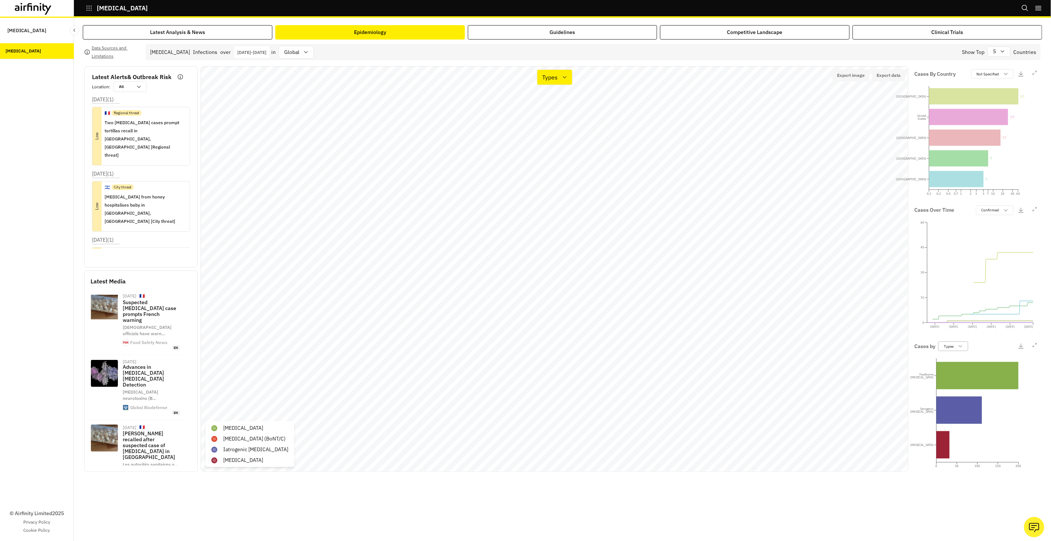
click at [951, 344] on p "Types" at bounding box center [949, 347] width 10 height 6
click at [951, 382] on div "Types Serotypes" at bounding box center [976, 369] width 74 height 29
click at [952, 374] on p "Serotypes" at bounding box center [954, 375] width 18 height 6
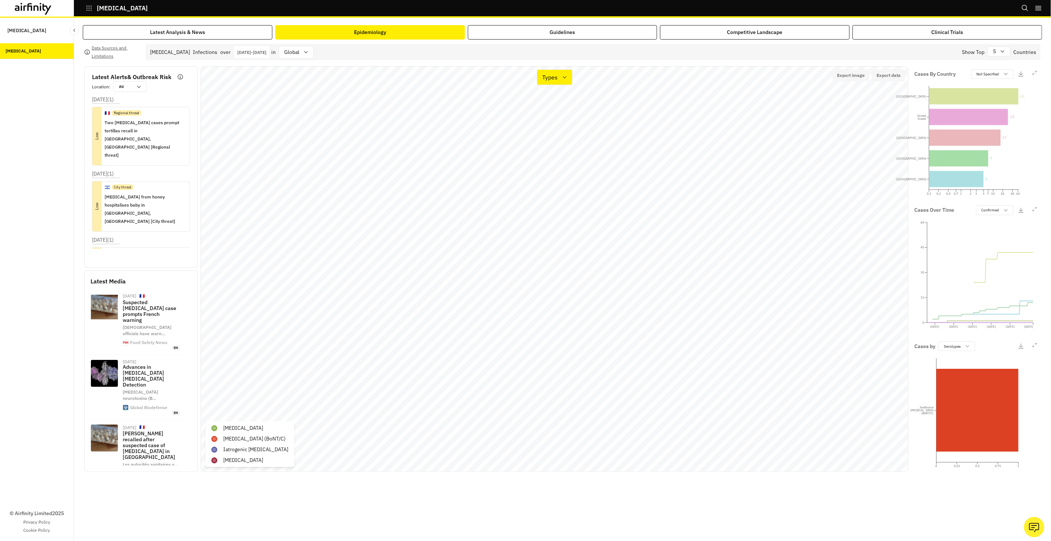
click at [927, 384] on icon "0 0.25 0.5 0.75 1 [MEDICAL_DATA] (BoNT/C)" at bounding box center [975, 406] width 123 height 111
click at [967, 387] on icon at bounding box center [978, 410] width 82 height 83
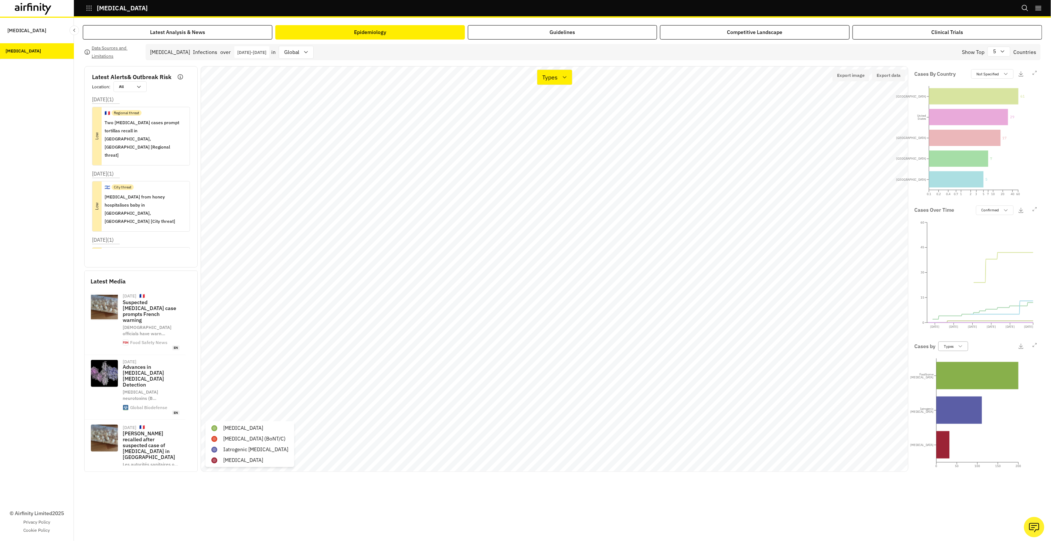
click at [956, 349] on div "Types" at bounding box center [948, 346] width 19 height 7
